Goal: Check status: Check status

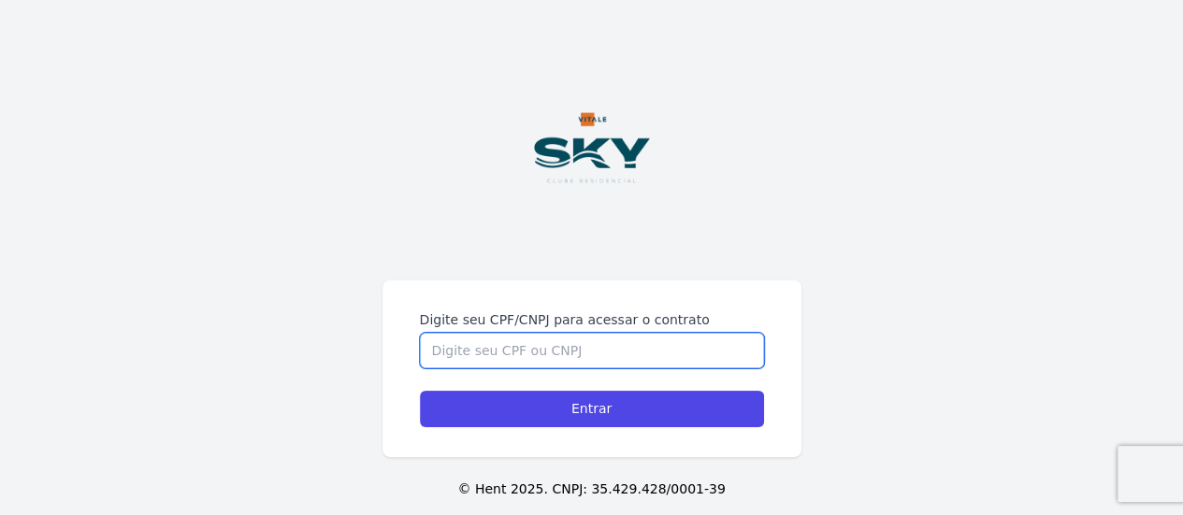
click at [607, 355] on input "Digite seu CPF/CNPJ para acessar o contrato" at bounding box center [592, 351] width 344 height 36
click at [604, 353] on input "Digite seu CPF/CNPJ para acessar o contrato" at bounding box center [592, 351] width 344 height 36
type input "16761646774"
click at [420, 391] on input "Entrar" at bounding box center [592, 409] width 344 height 36
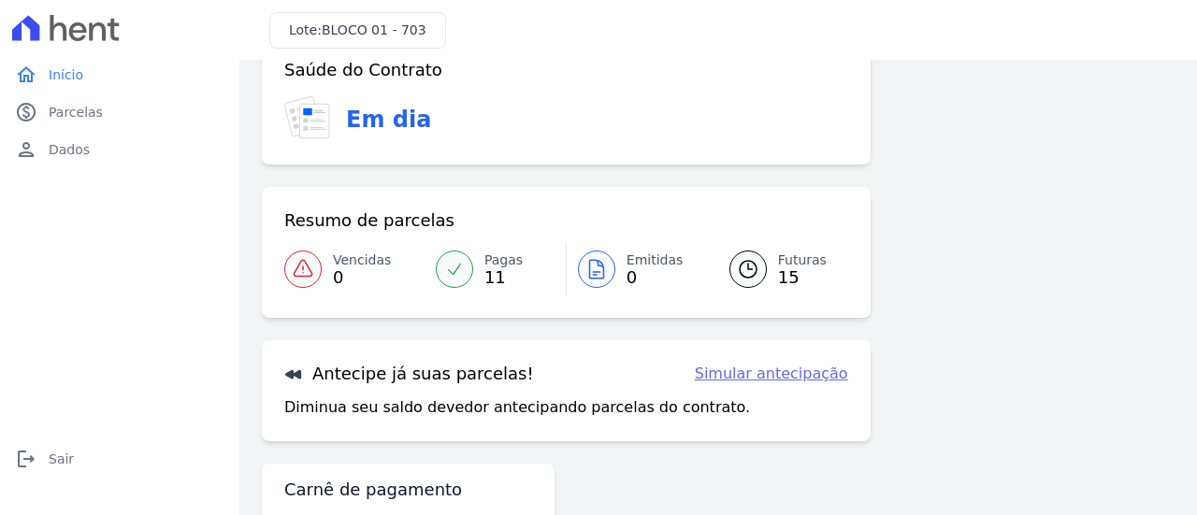
scroll to position [198, 0]
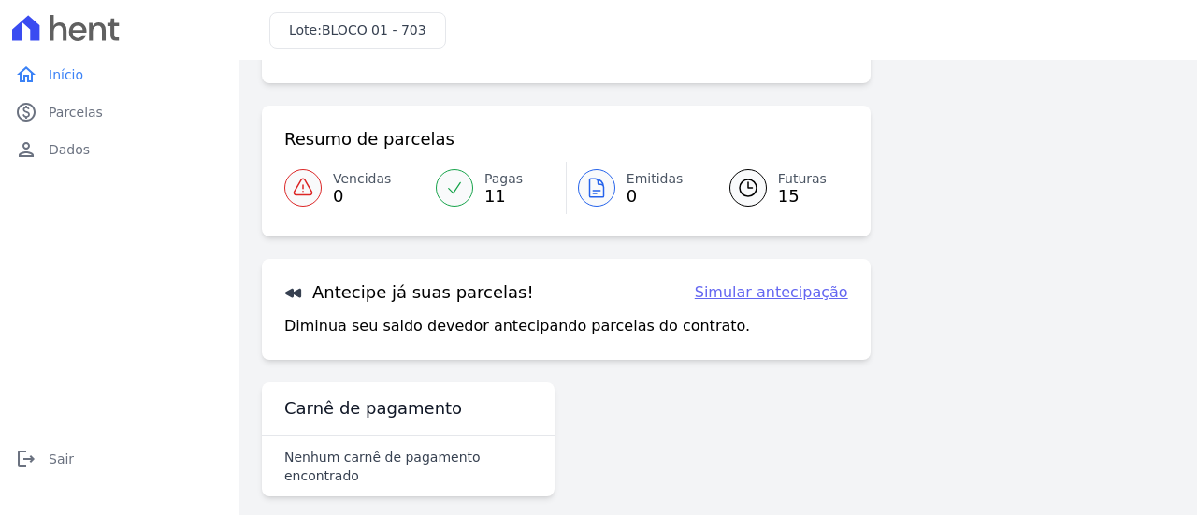
click at [766, 186] on link "Futuras 15" at bounding box center [777, 188] width 141 height 52
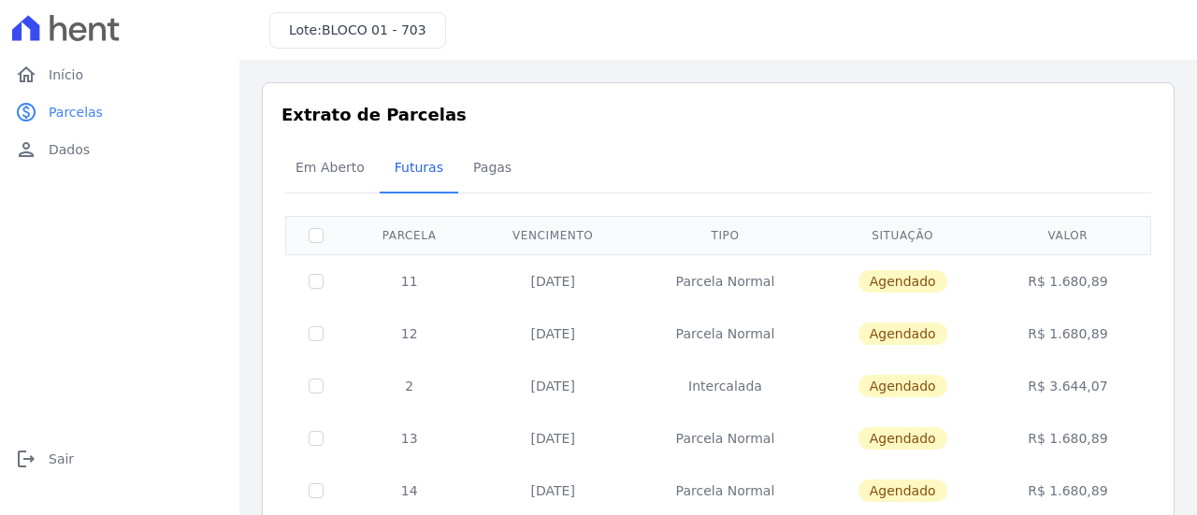
drag, startPoint x: 522, startPoint y: 283, endPoint x: 574, endPoint y: 285, distance: 52.5
click at [574, 285] on td "[DATE]" at bounding box center [552, 280] width 161 height 53
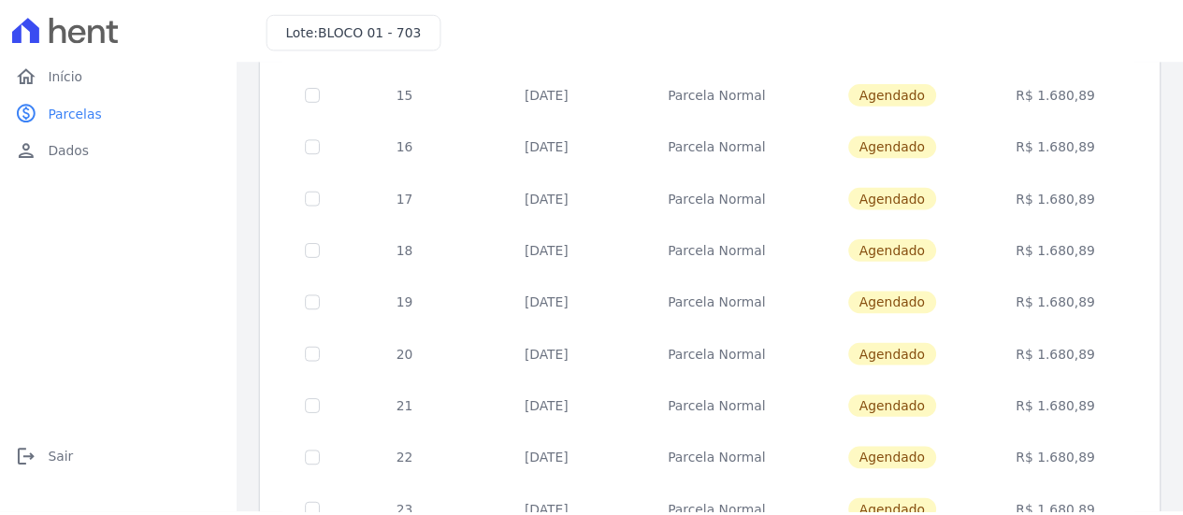
scroll to position [468, 0]
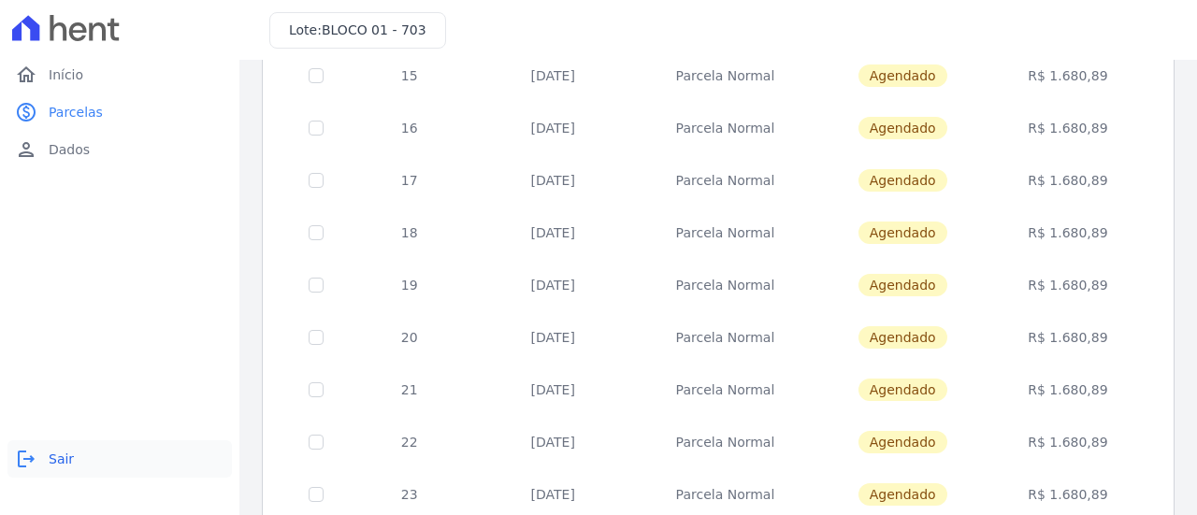
click at [35, 454] on icon "logout" at bounding box center [26, 459] width 22 height 22
